Goal: Find specific page/section: Find specific page/section

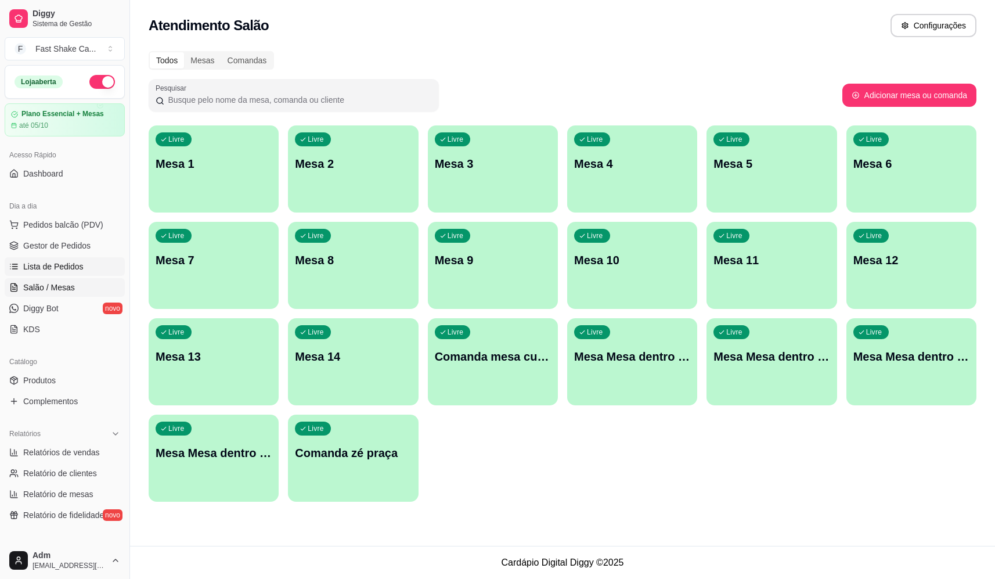
click at [66, 270] on span "Lista de Pedidos" at bounding box center [53, 267] width 60 height 12
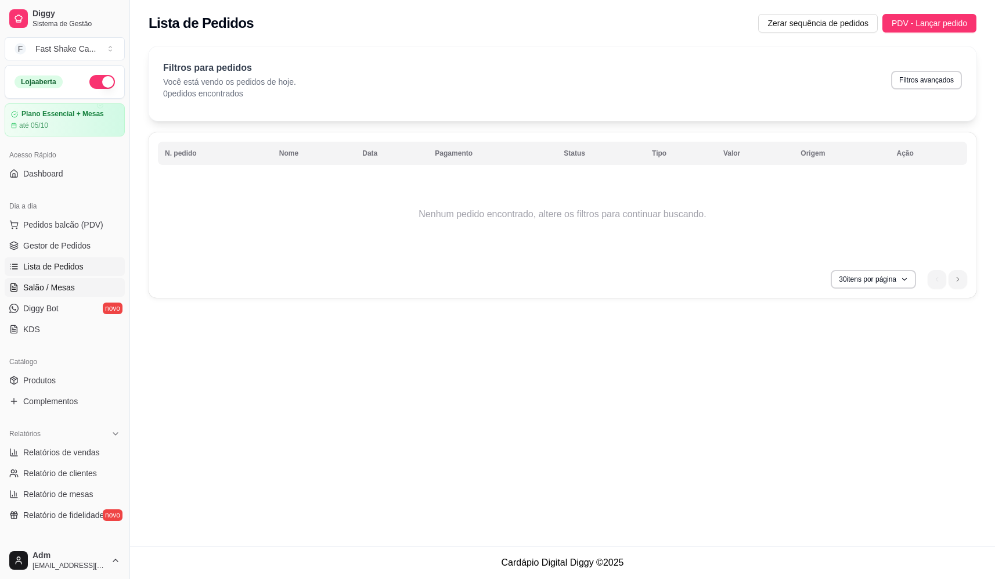
click at [62, 287] on span "Salão / Mesas" at bounding box center [49, 288] width 52 height 12
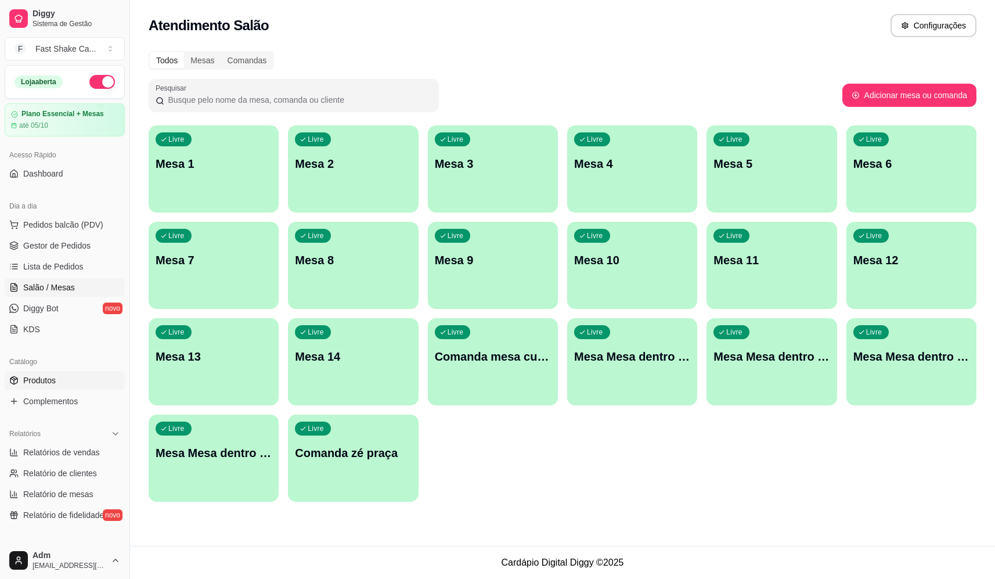
click at [42, 377] on span "Produtos" at bounding box center [39, 380] width 33 height 12
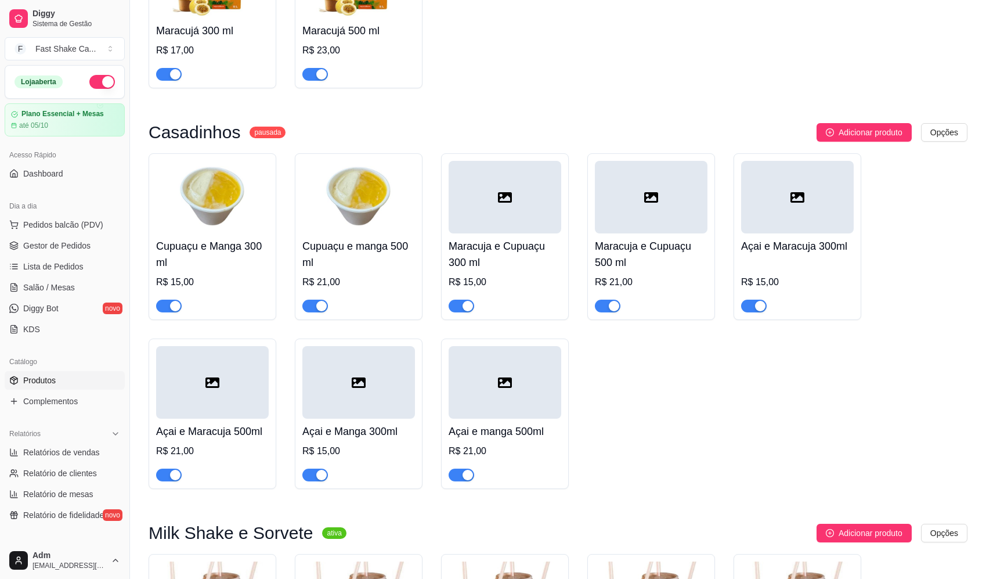
scroll to position [987, 0]
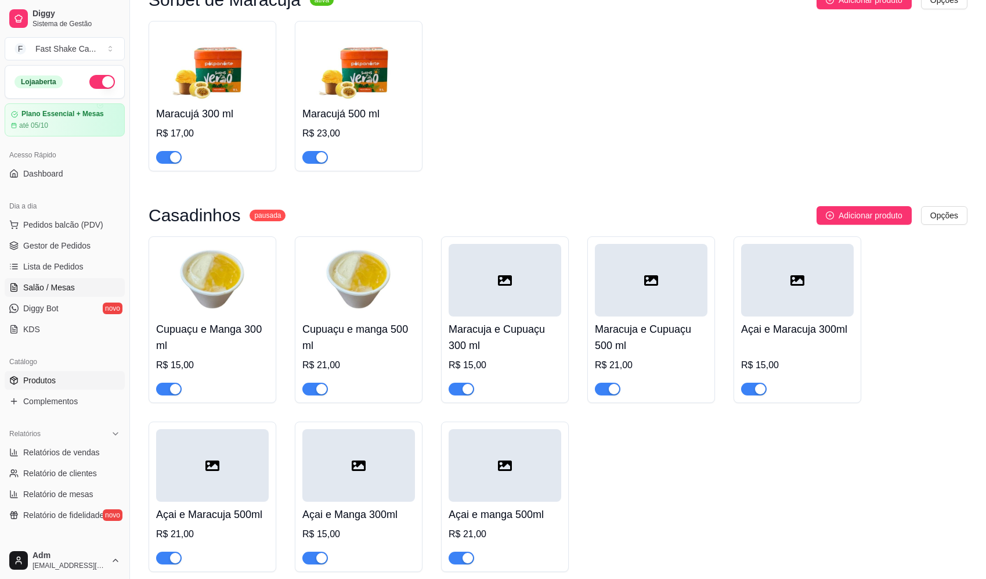
click at [54, 287] on span "Salão / Mesas" at bounding box center [49, 288] width 52 height 12
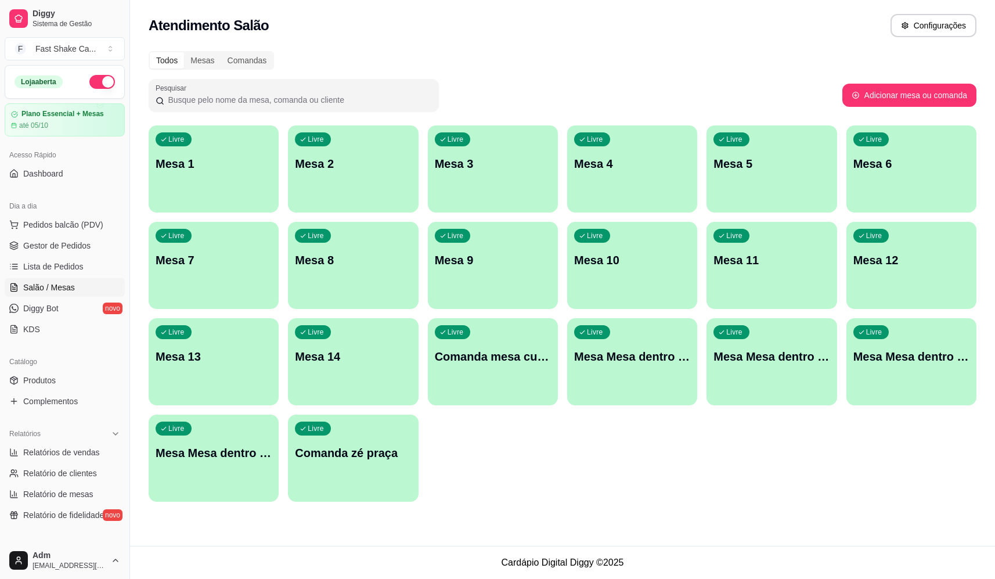
click at [676, 499] on div "Livre Mesa 1 Livre Mesa 2 Livre Mesa 3 Livre Mesa 4 Livre Mesa 5 Livre Mesa 6 L…" at bounding box center [563, 313] width 828 height 376
